Goal: Complete application form

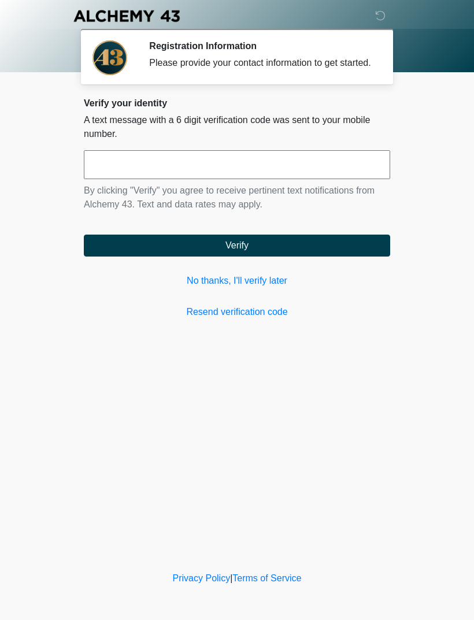
click at [267, 177] on input "text" at bounding box center [237, 164] width 306 height 29
type input "******"
click at [257, 257] on button "Verify" at bounding box center [237, 246] width 306 height 22
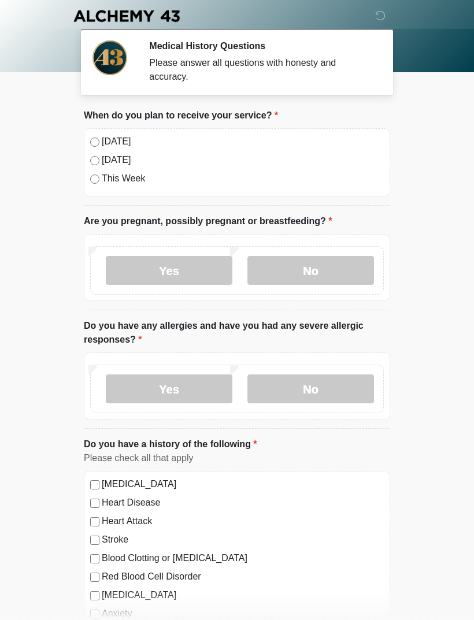
click at [113, 140] on label "[DATE]" at bounding box center [243, 142] width 282 height 14
click at [319, 264] on label "No" at bounding box center [310, 270] width 127 height 29
click at [324, 376] on label "No" at bounding box center [310, 389] width 127 height 29
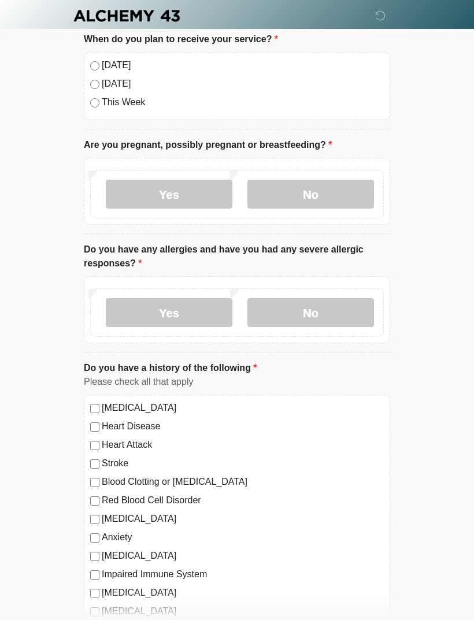
scroll to position [76, 0]
click at [183, 402] on label "[MEDICAL_DATA]" at bounding box center [243, 408] width 282 height 14
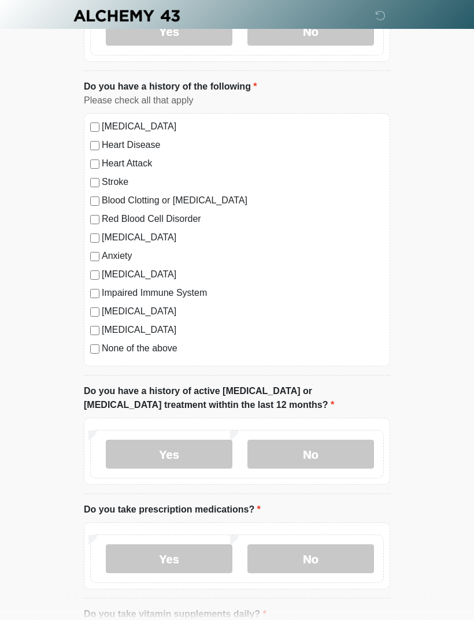
scroll to position [358, 0]
click at [325, 444] on label "No" at bounding box center [310, 454] width 127 height 29
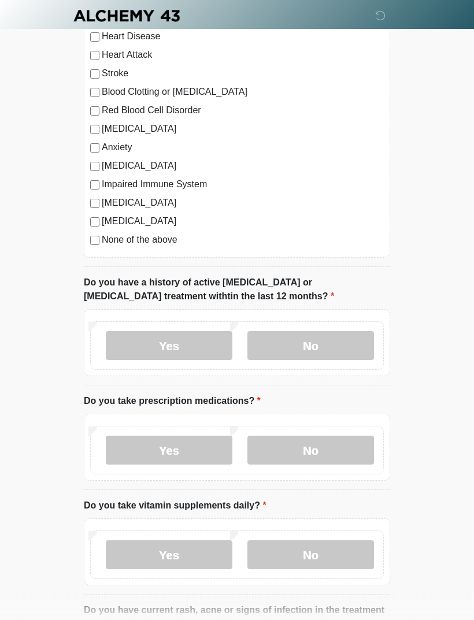
scroll to position [468, 0]
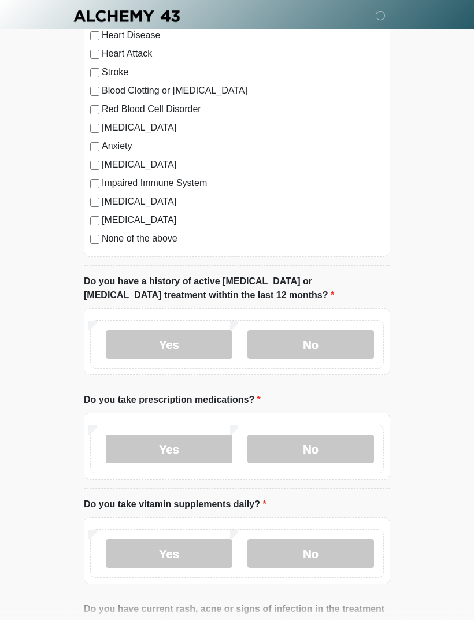
click at [179, 442] on label "Yes" at bounding box center [169, 449] width 127 height 29
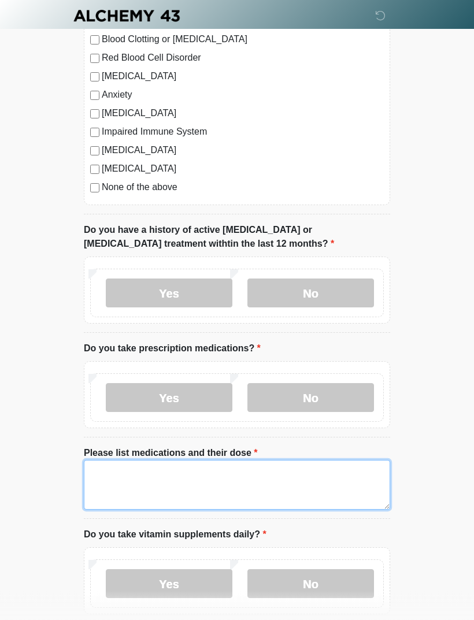
click at [243, 476] on textarea "Please list medications and their dose" at bounding box center [237, 486] width 306 height 50
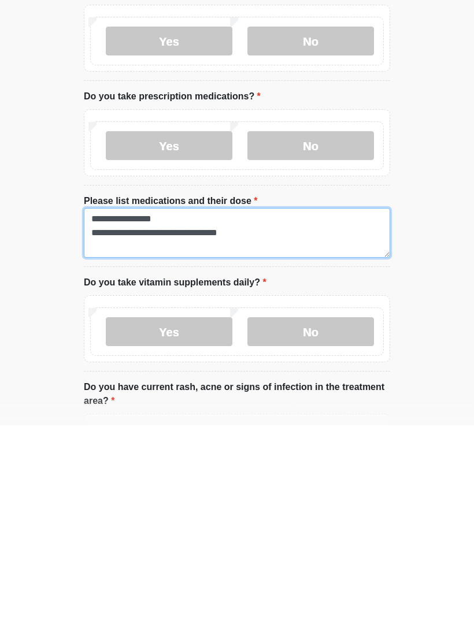
type textarea "**********"
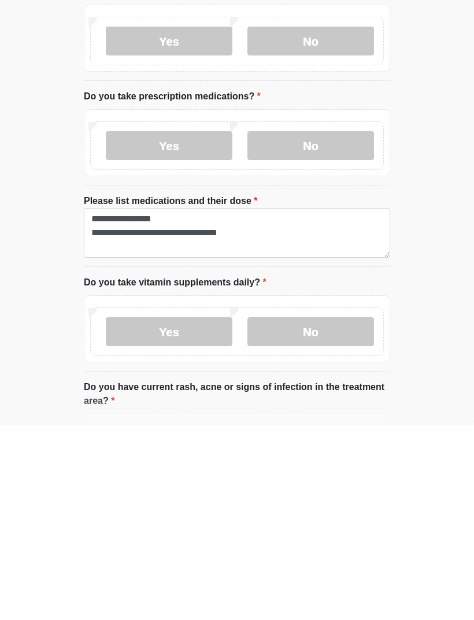
click at [316, 512] on label "No" at bounding box center [310, 526] width 127 height 29
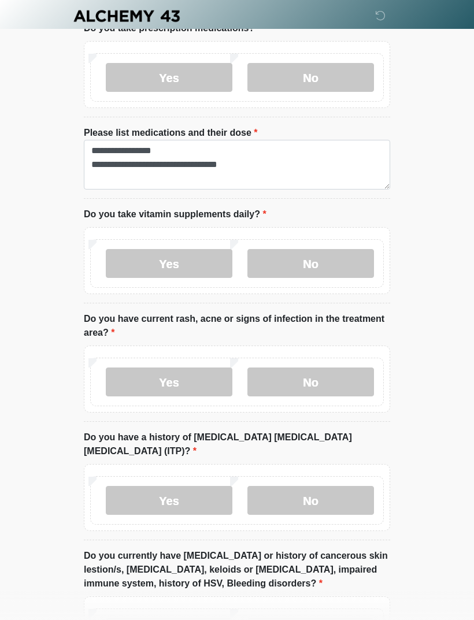
scroll to position [839, 0]
click at [309, 371] on label "No" at bounding box center [310, 382] width 127 height 29
click at [325, 485] on label "No" at bounding box center [310, 499] width 127 height 29
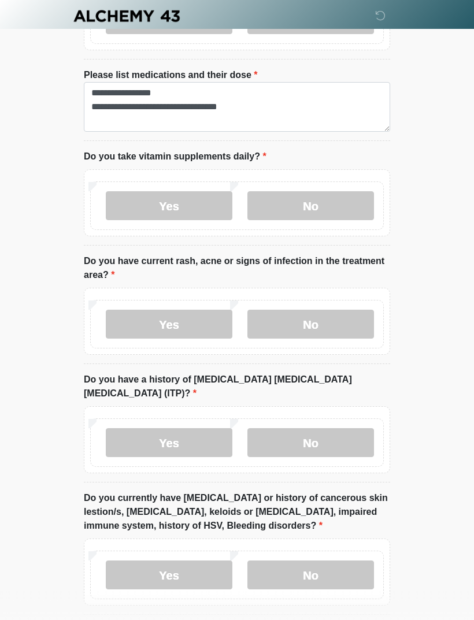
scroll to position [919, 0]
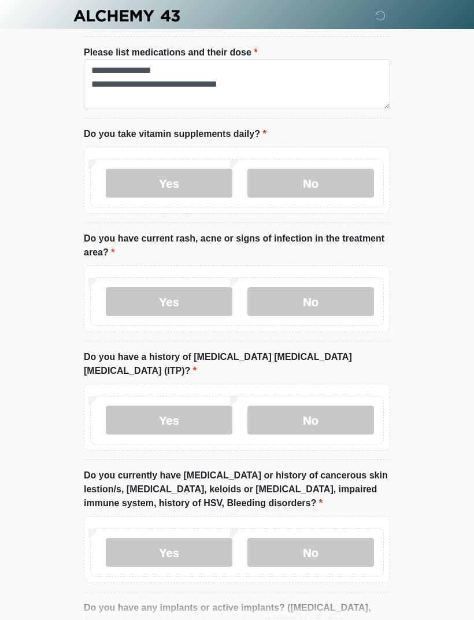
click at [318, 539] on label "No" at bounding box center [310, 553] width 127 height 29
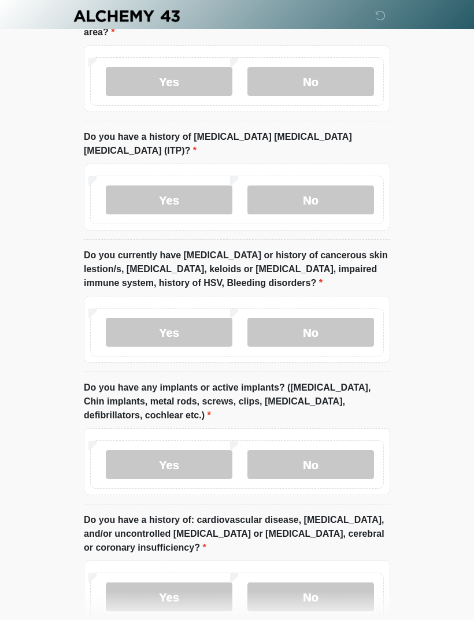
scroll to position [1143, 0]
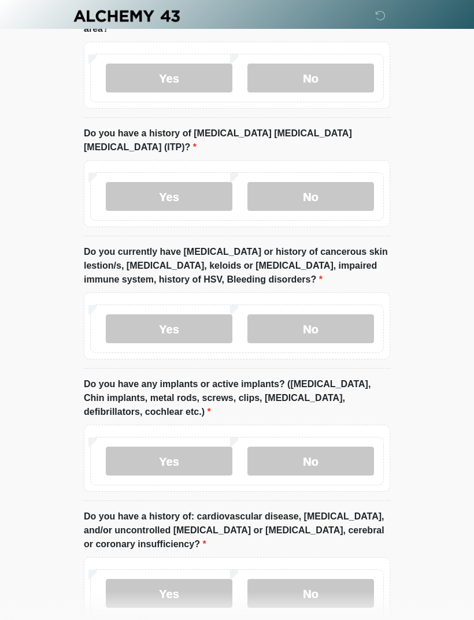
click at [321, 447] on label "No" at bounding box center [310, 461] width 127 height 29
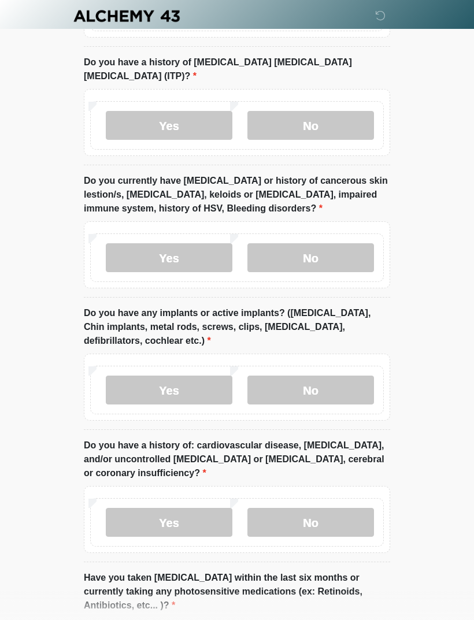
scroll to position [1220, 0]
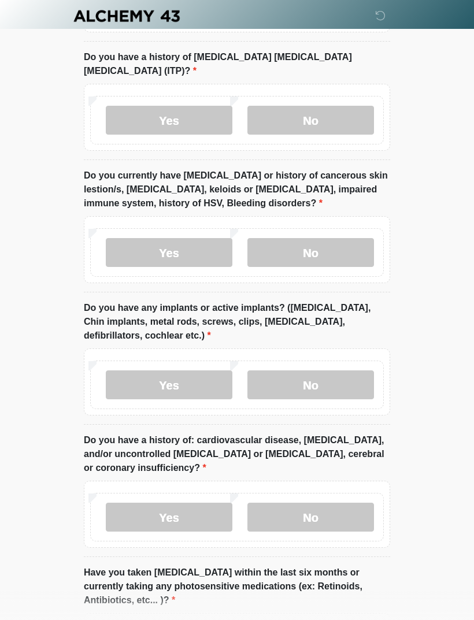
click at [312, 503] on label "No" at bounding box center [310, 517] width 127 height 29
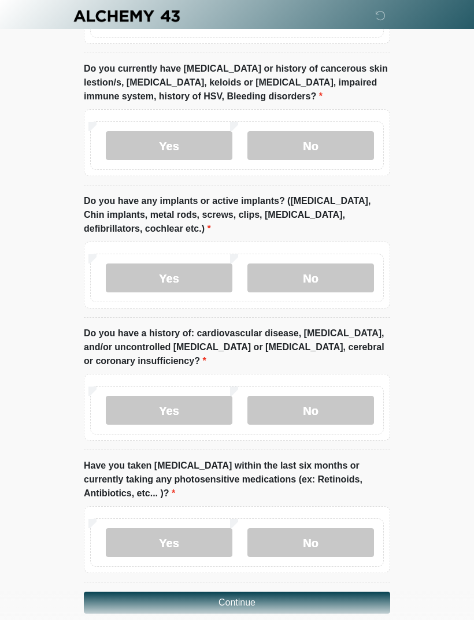
scroll to position [1328, 0]
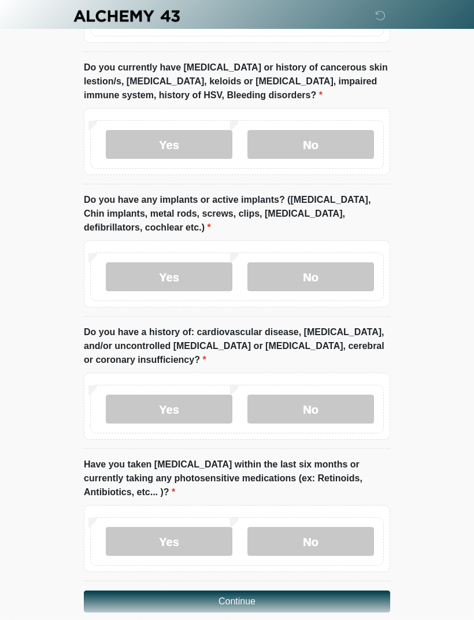
click at [321, 527] on label "No" at bounding box center [310, 541] width 127 height 29
click at [262, 591] on button "Continue" at bounding box center [237, 602] width 306 height 22
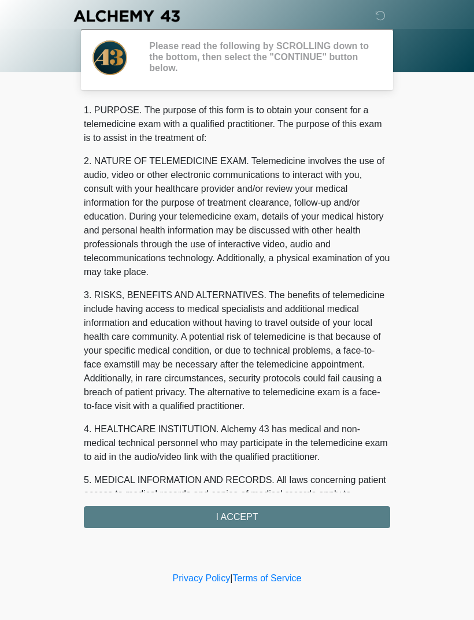
scroll to position [0, 0]
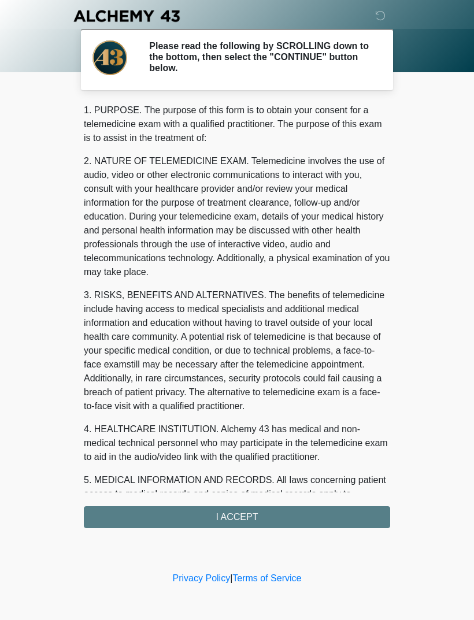
click at [304, 515] on div "1. PURPOSE. The purpose of this form is to obtain your consent for a telemedici…" at bounding box center [237, 315] width 306 height 425
click at [242, 516] on div "1. PURPOSE. The purpose of this form is to obtain your consent for a telemedici…" at bounding box center [237, 315] width 306 height 425
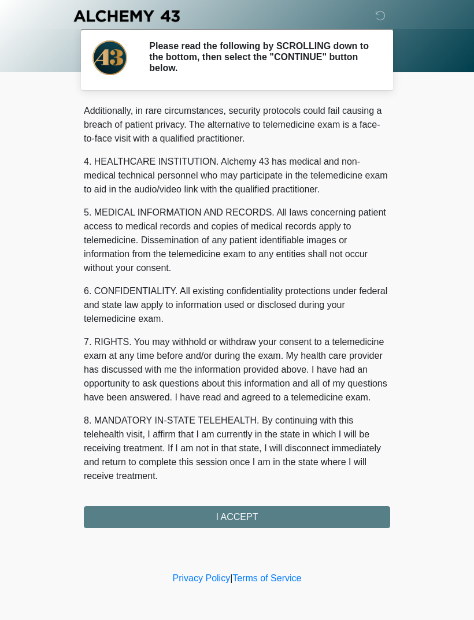
click at [246, 509] on button "I ACCEPT" at bounding box center [237, 517] width 306 height 22
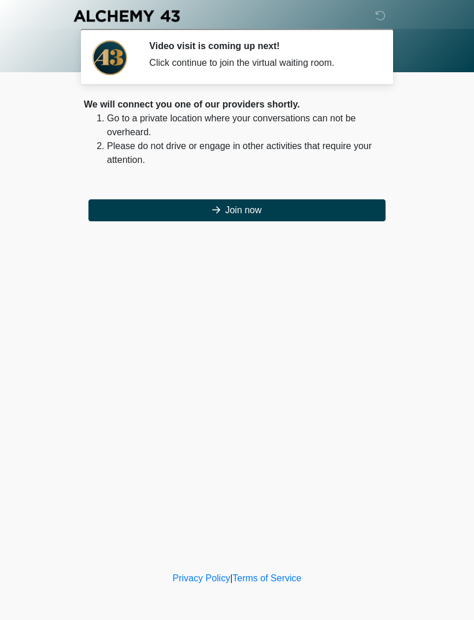
click at [255, 207] on button "Join now" at bounding box center [236, 210] width 297 height 22
click at [250, 203] on button "Join now" at bounding box center [236, 210] width 297 height 22
